Goal: Complete application form

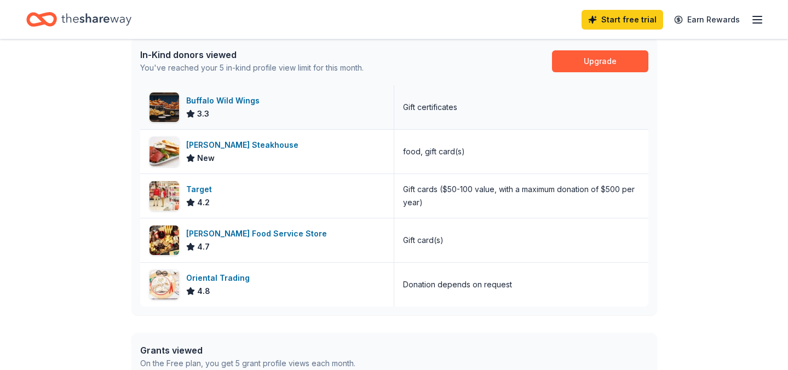
scroll to position [291, 0]
click at [238, 104] on div "Buffalo Wild Wings" at bounding box center [225, 101] width 78 height 13
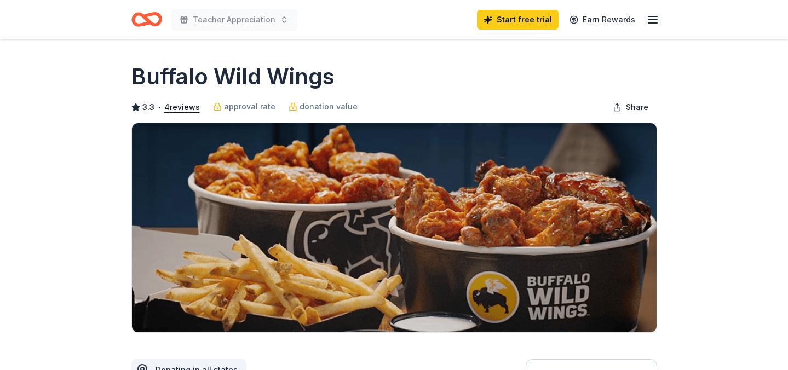
scroll to position [185, 0]
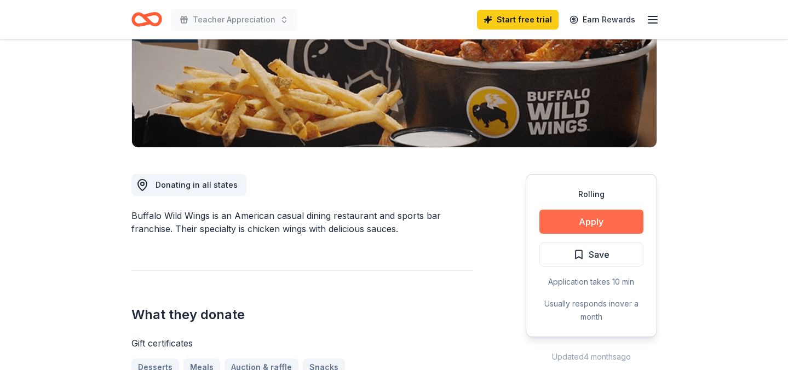
click at [584, 223] on button "Apply" at bounding box center [591, 222] width 104 height 24
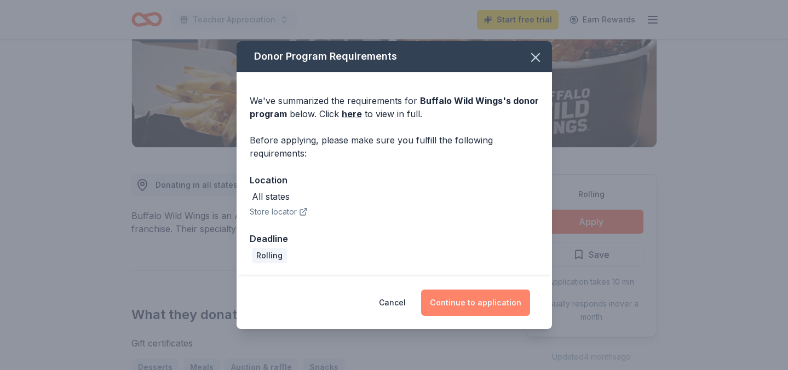
click at [497, 306] on button "Continue to application" at bounding box center [475, 303] width 109 height 26
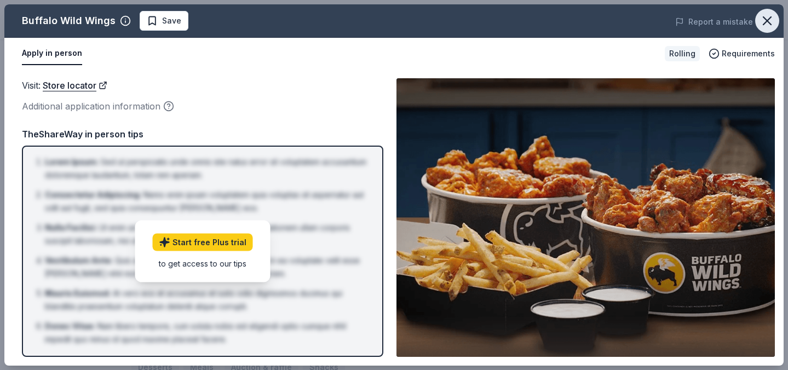
click at [774, 21] on icon "button" at bounding box center [767, 20] width 15 height 15
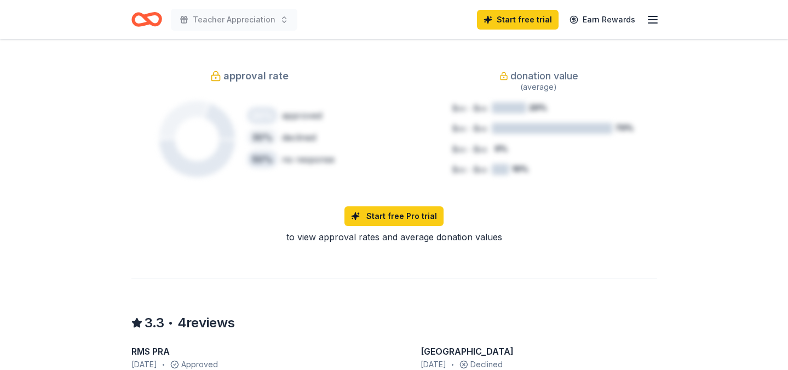
scroll to position [410, 0]
